Goal: Information Seeking & Learning: Find specific fact

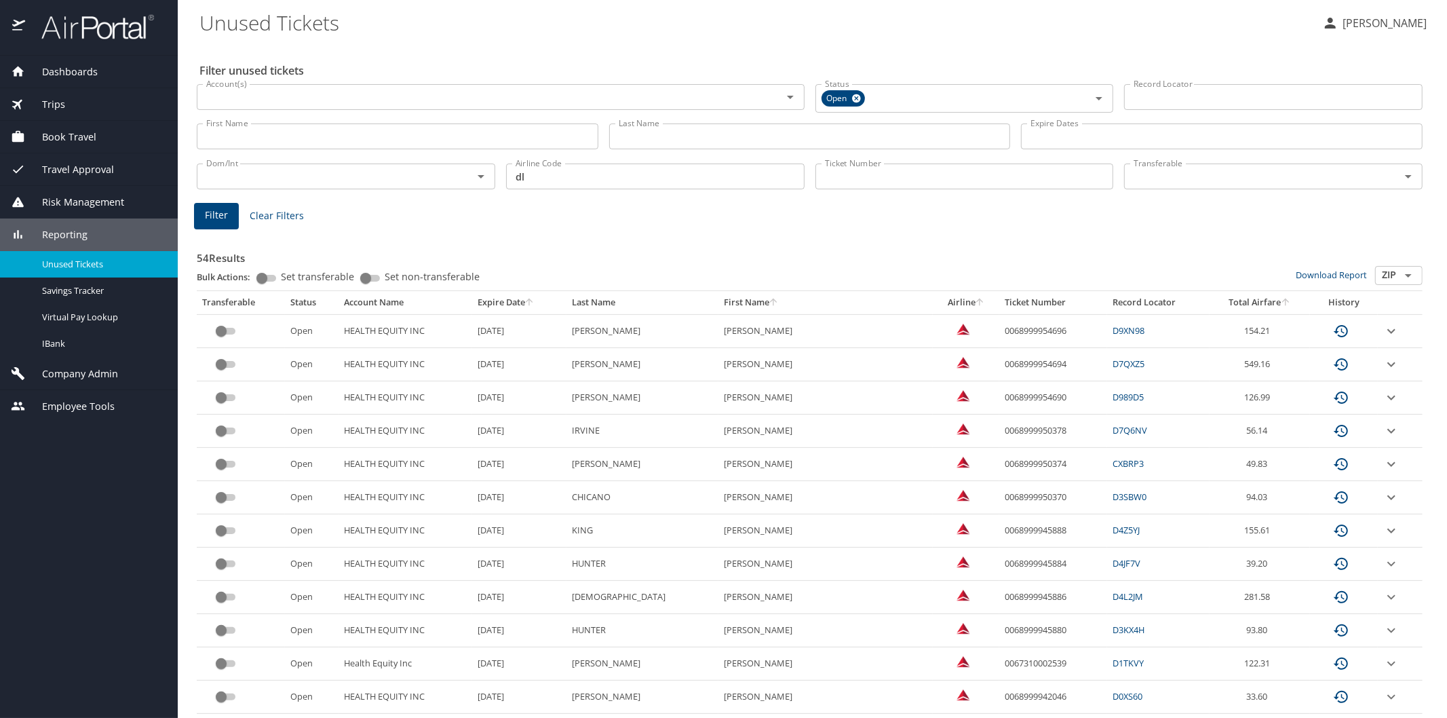
scroll to position [226, 0]
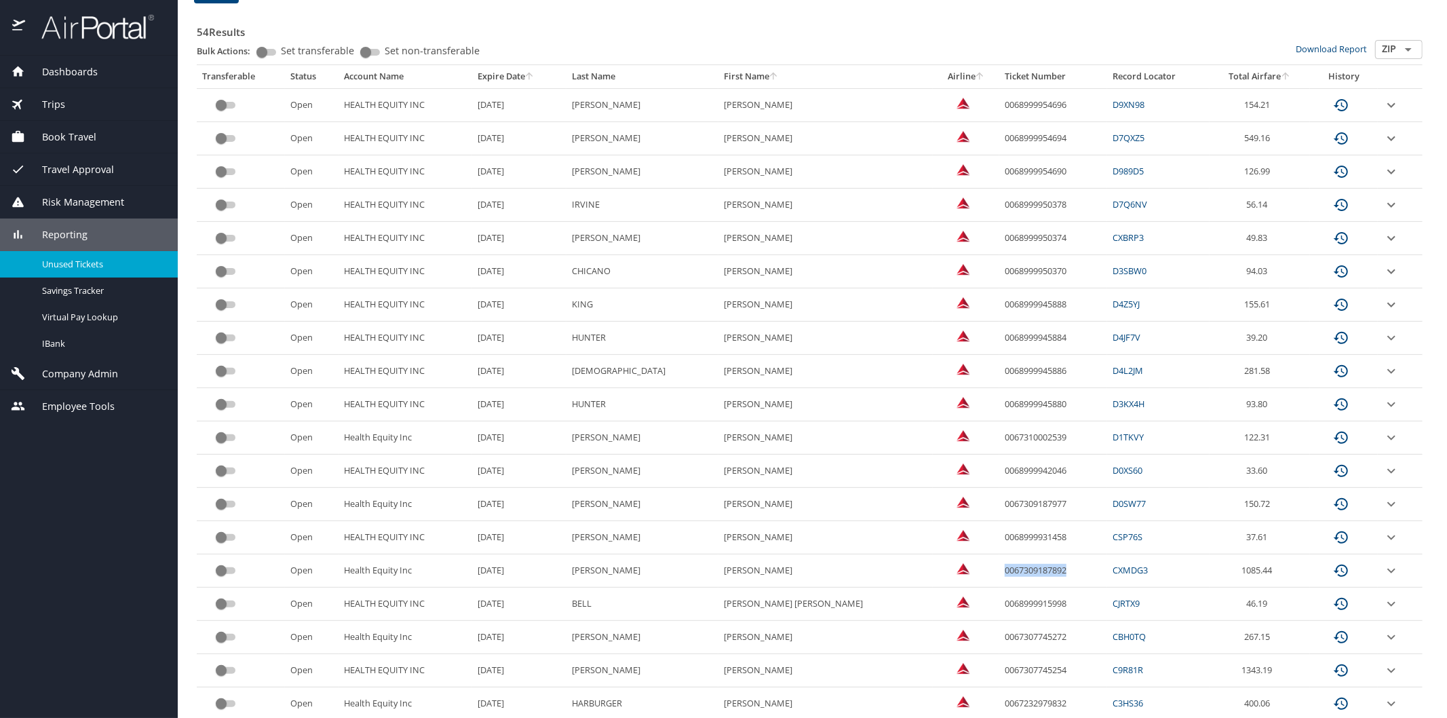
drag, startPoint x: 954, startPoint y: 570, endPoint x: 1033, endPoint y: 571, distance: 78.7
click at [1033, 571] on td "0067309187892" at bounding box center [1053, 570] width 108 height 33
copy td "0067309187892"
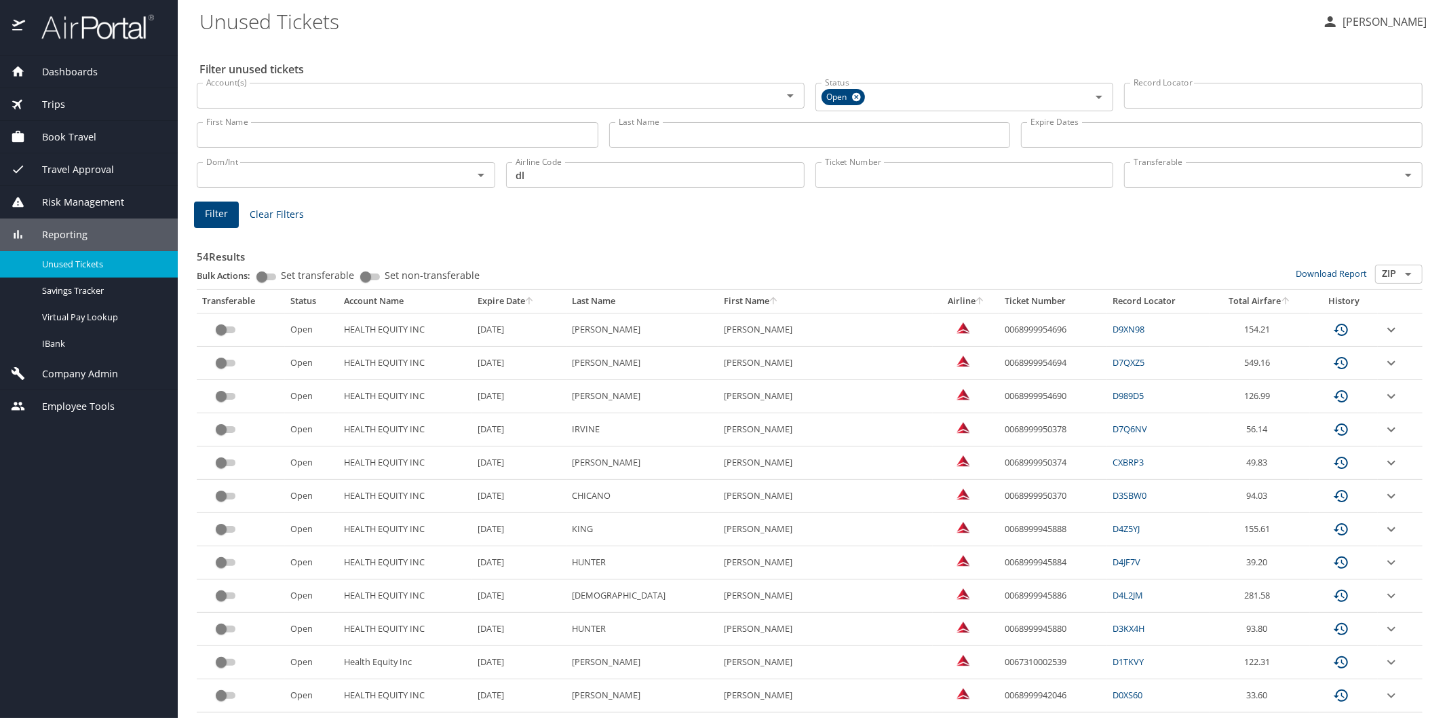
scroll to position [0, 0]
click at [639, 134] on input "Last Name" at bounding box center [810, 136] width 402 height 26
type input "tumsidayakar"
click at [217, 212] on span "Filter" at bounding box center [216, 215] width 23 height 17
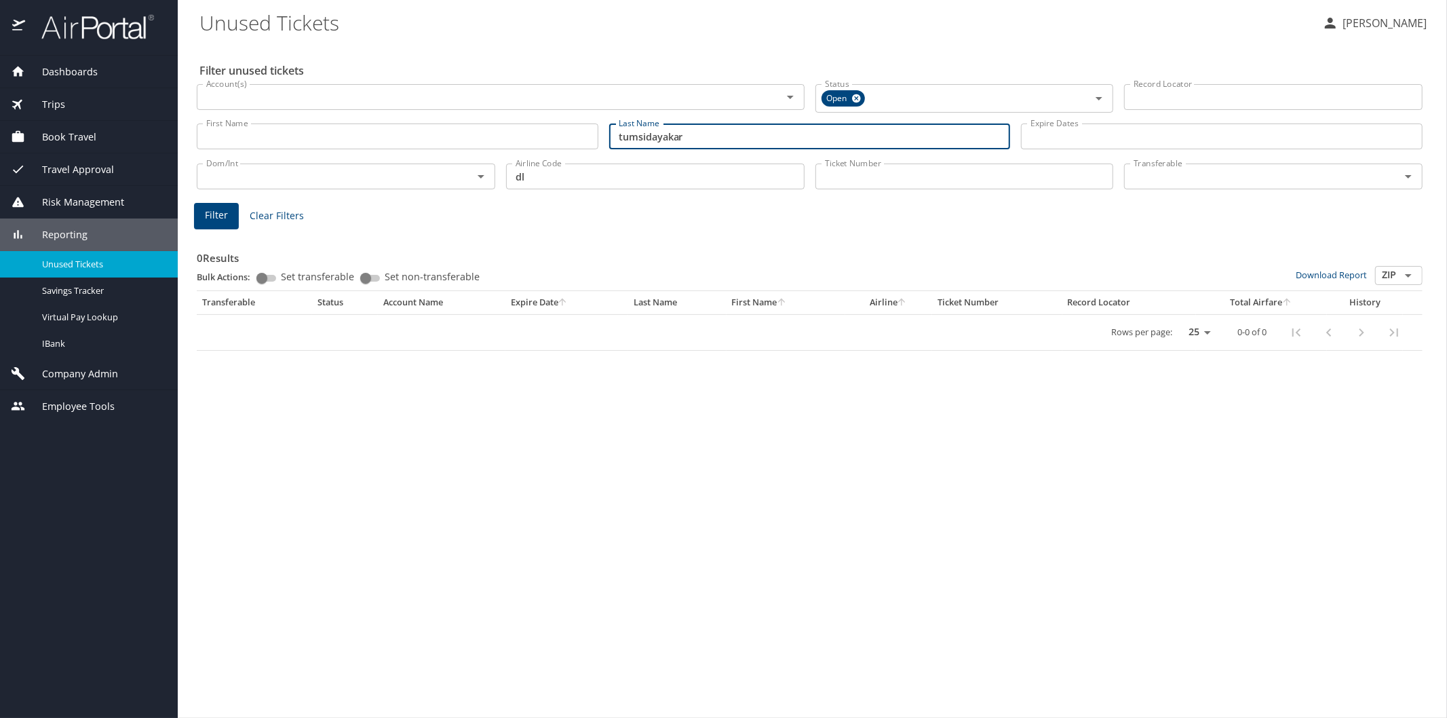
drag, startPoint x: 735, startPoint y: 132, endPoint x: 591, endPoint y: 130, distance: 144.5
click at [591, 130] on div "First Name First Name Last Name [PERSON_NAME] Last Name Expire Dates Expire Dat…" at bounding box center [809, 137] width 1236 height 48
click at [209, 219] on span "Filter" at bounding box center [216, 215] width 23 height 17
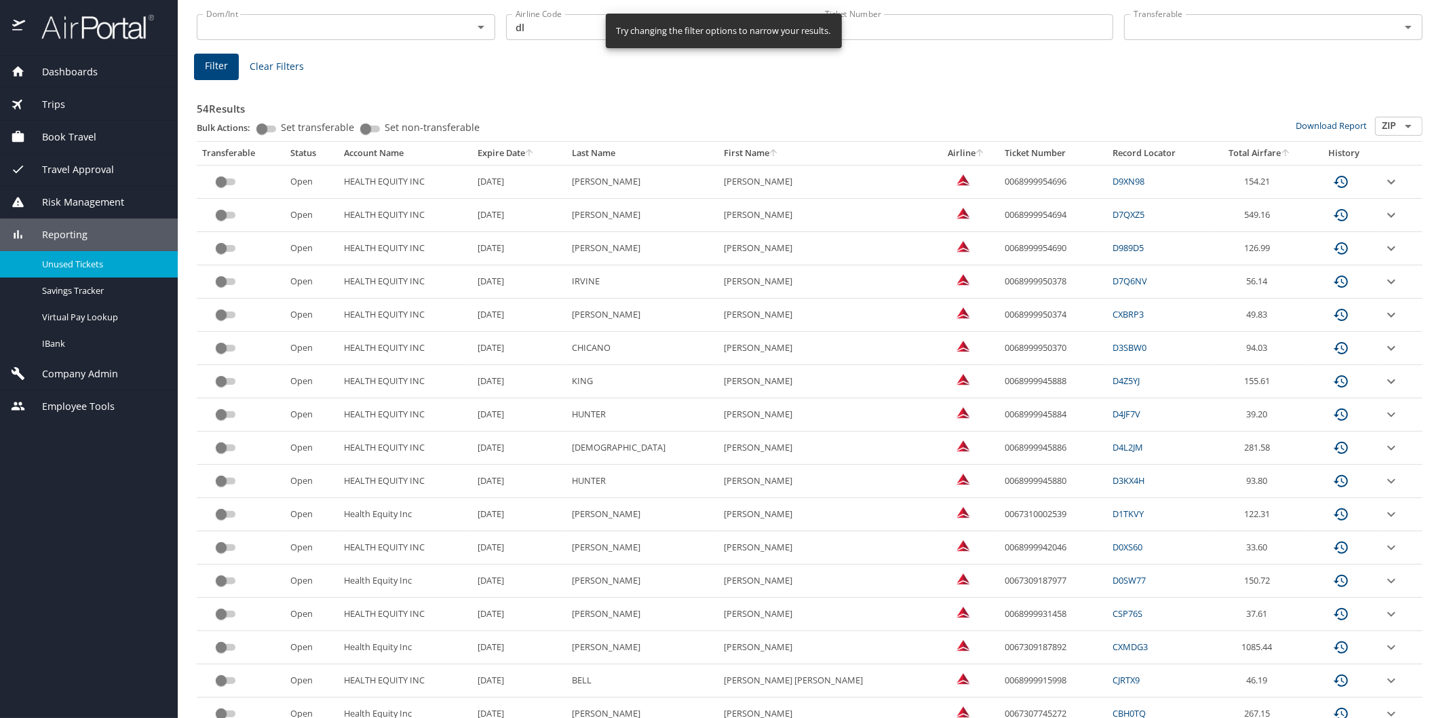
scroll to position [151, 0]
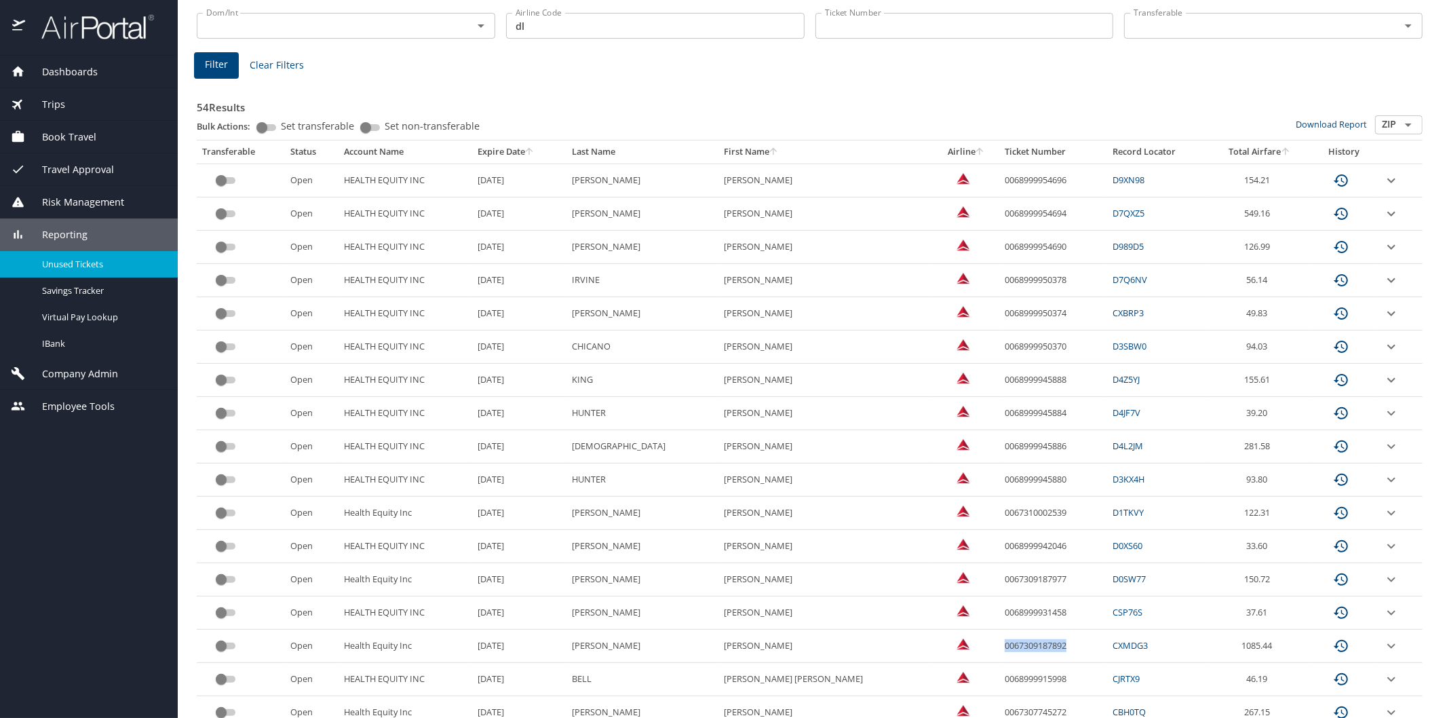
drag, startPoint x: 956, startPoint y: 644, endPoint x: 1141, endPoint y: 612, distance: 187.3
click at [1021, 634] on td "0067309187892" at bounding box center [1053, 645] width 108 height 33
copy td "0067309187892"
click at [661, 688] on td "BELL" at bounding box center [642, 679] width 152 height 33
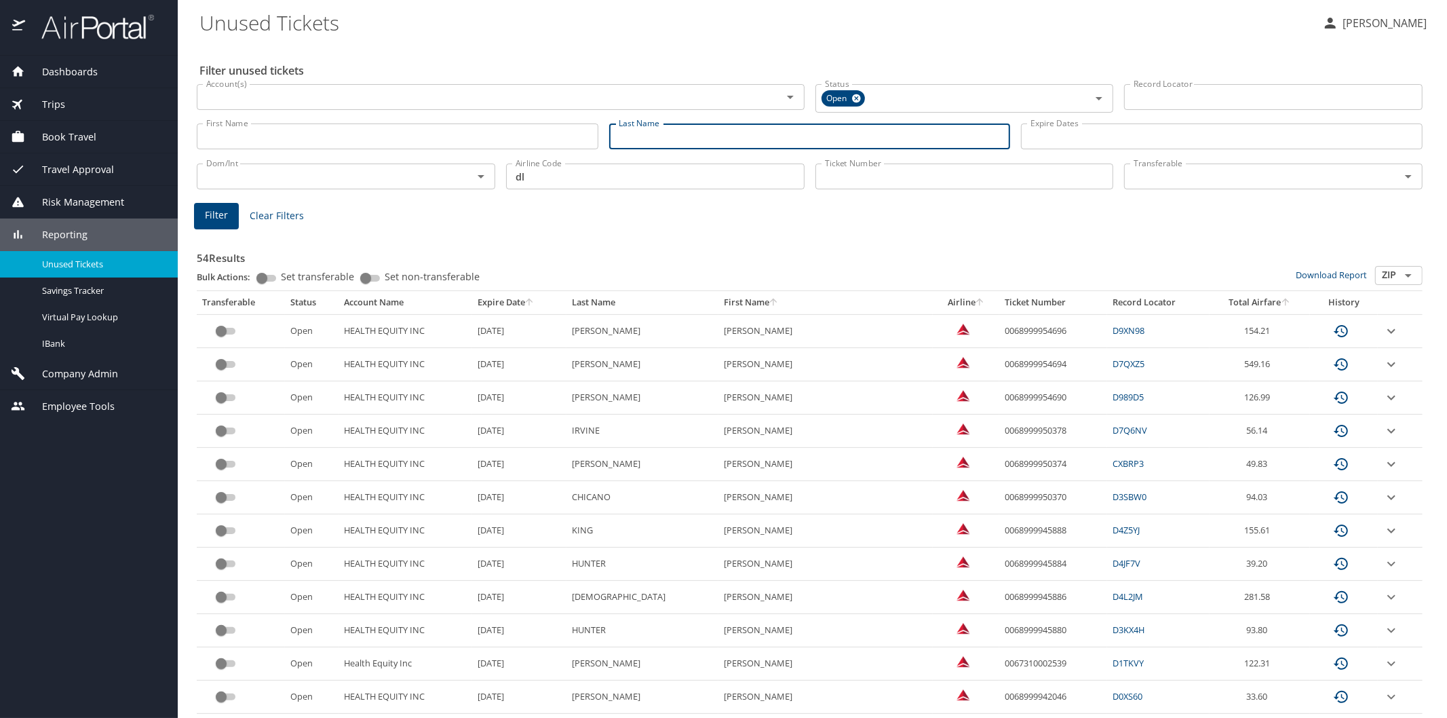
click at [653, 130] on input "Last Name" at bounding box center [810, 136] width 402 height 26
type input "chicano"
click at [194, 218] on button "Filter" at bounding box center [216, 216] width 45 height 26
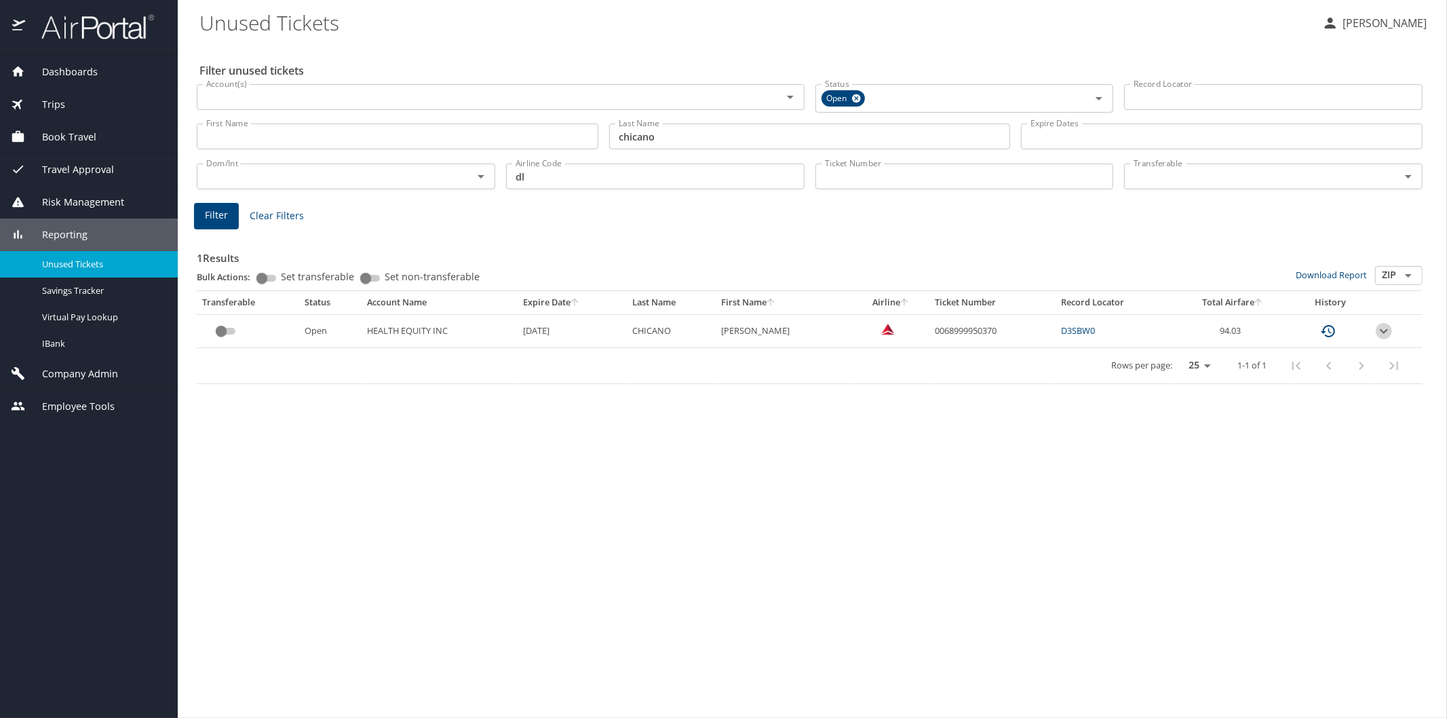
click at [1380, 330] on icon "expand row" at bounding box center [1383, 331] width 16 height 16
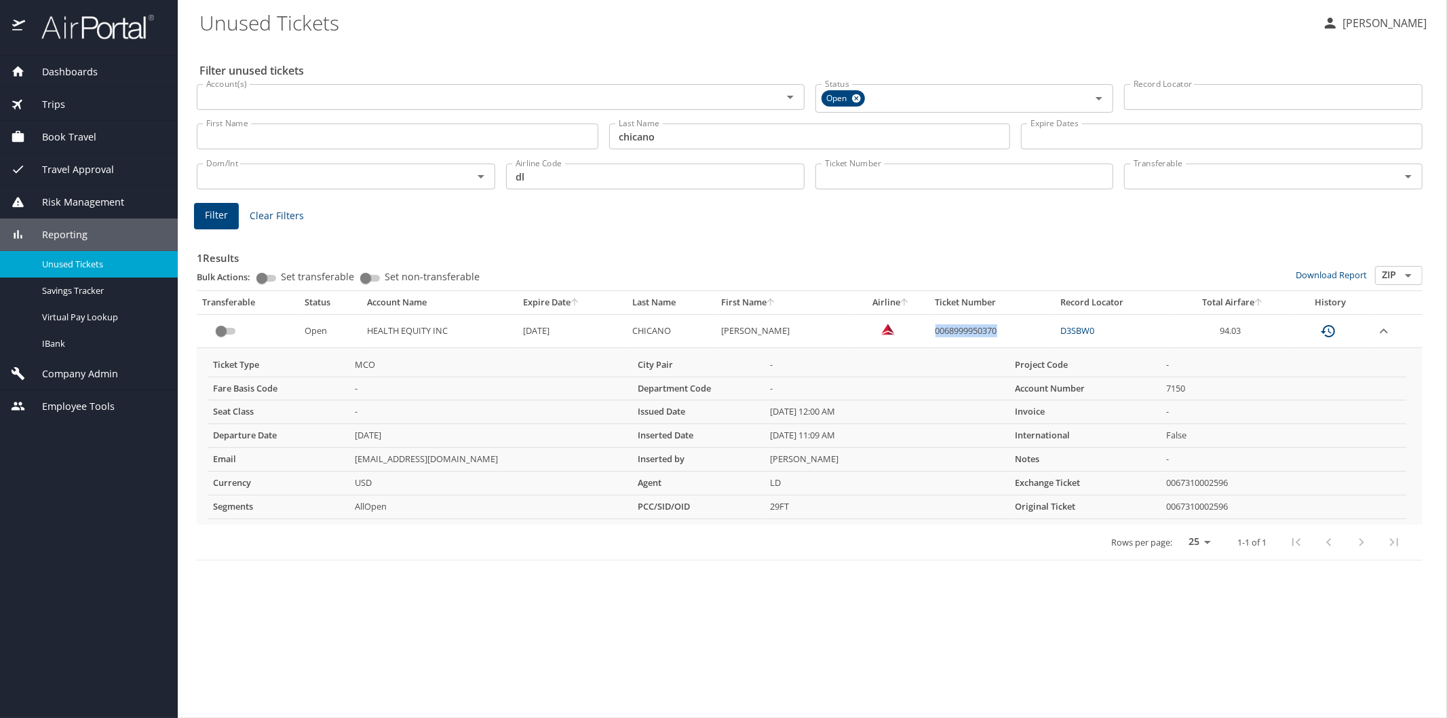
drag, startPoint x: 926, startPoint y: 324, endPoint x: 999, endPoint y: 330, distance: 73.5
click at [999, 330] on td "0068999950370" at bounding box center [992, 330] width 125 height 33
copy td "0068999950370"
